Goal: Check status: Check status

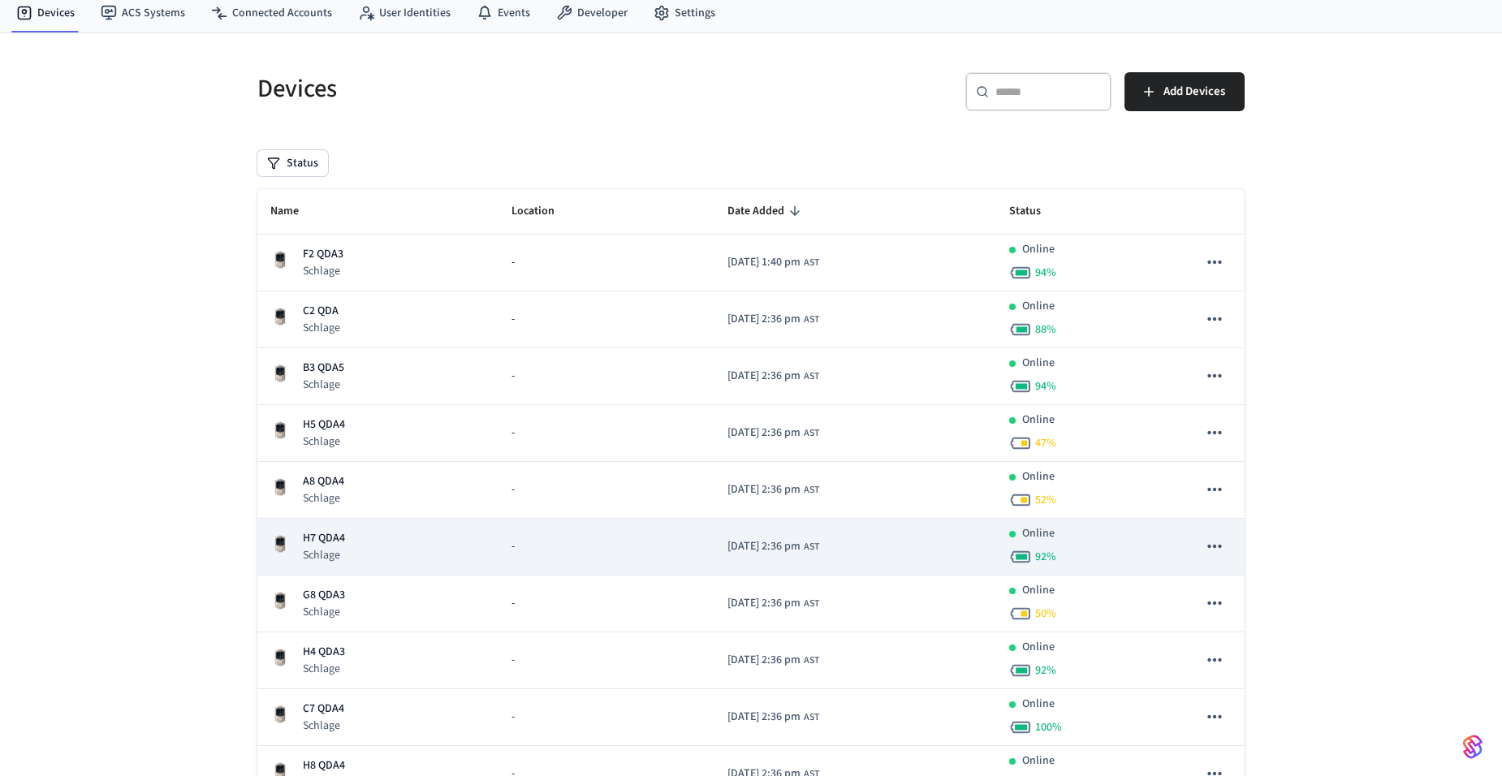
scroll to position [81, 0]
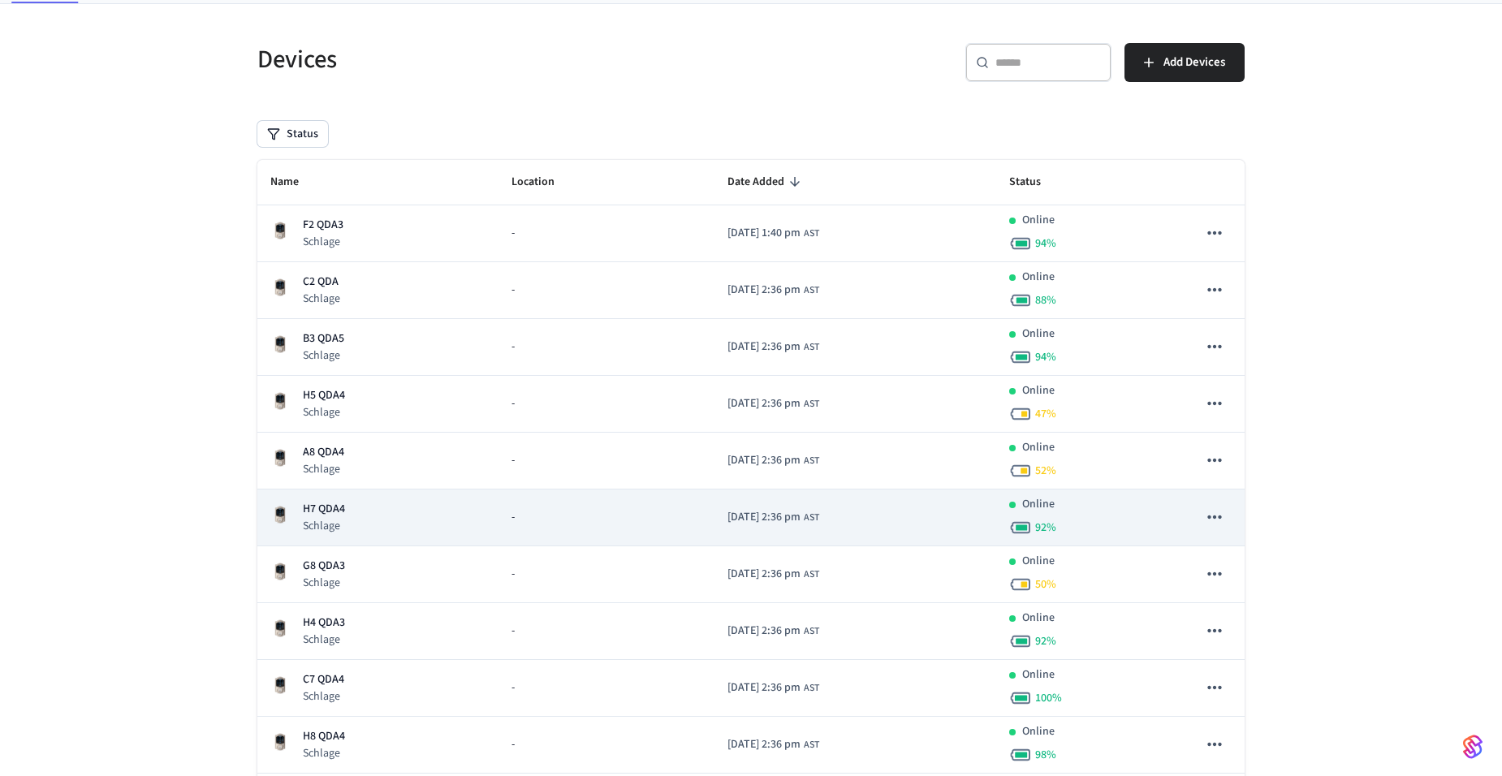
click at [323, 512] on p "H7 QDA4" at bounding box center [324, 509] width 42 height 17
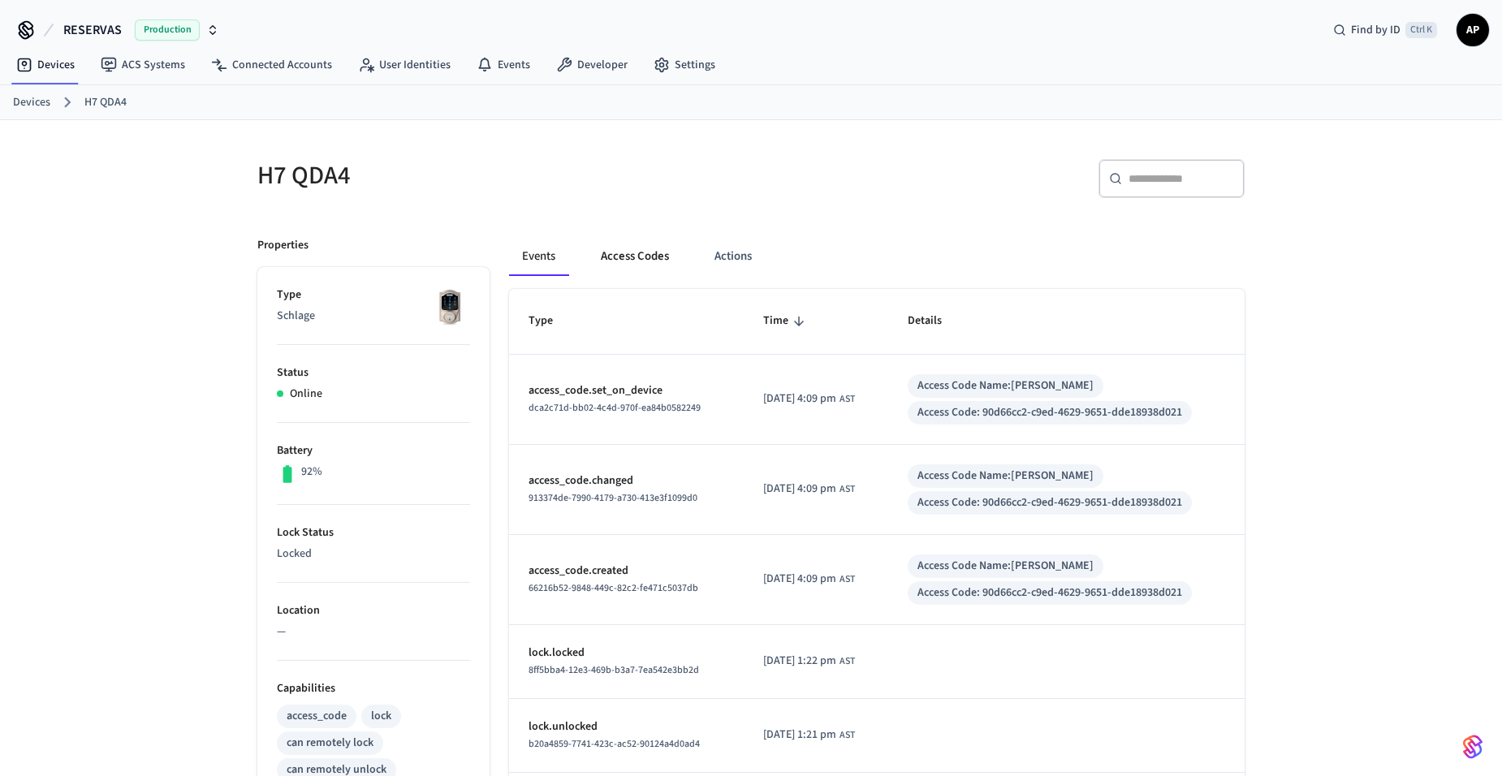
click at [626, 256] on button "Access Codes" at bounding box center [635, 256] width 94 height 39
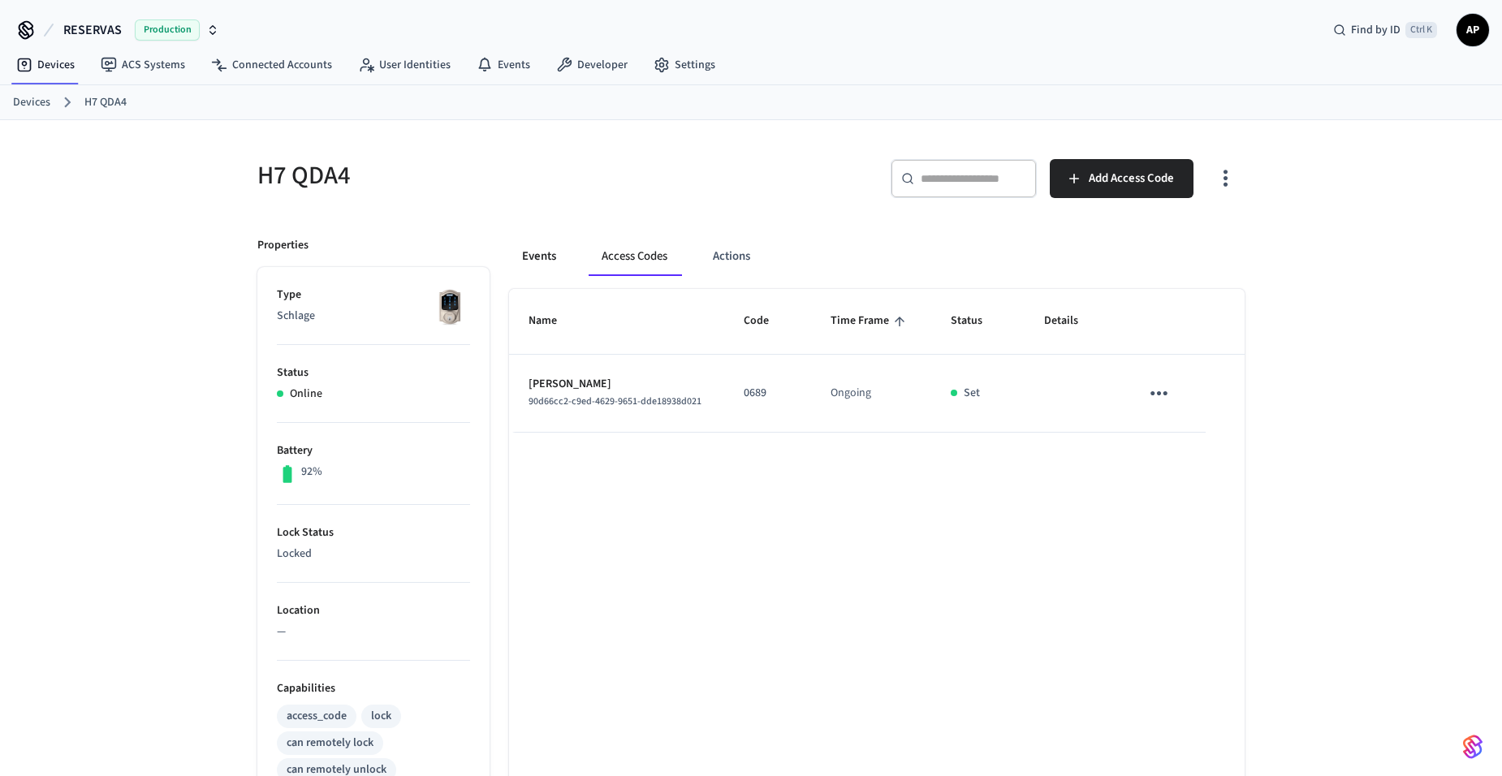
click at [539, 255] on button "Events" at bounding box center [539, 256] width 60 height 39
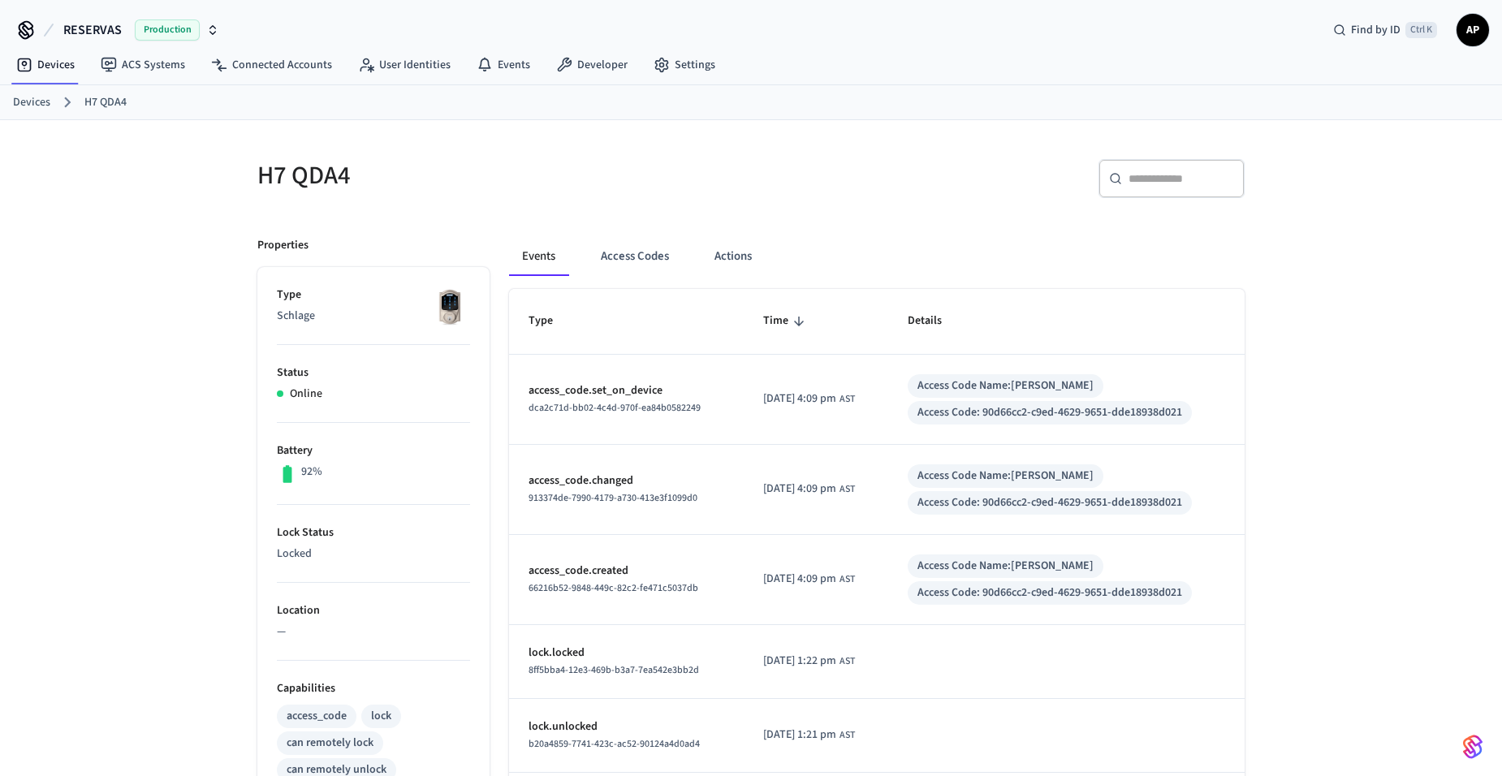
click at [30, 106] on link "Devices" at bounding box center [31, 102] width 37 height 17
